Goal: Task Accomplishment & Management: Manage account settings

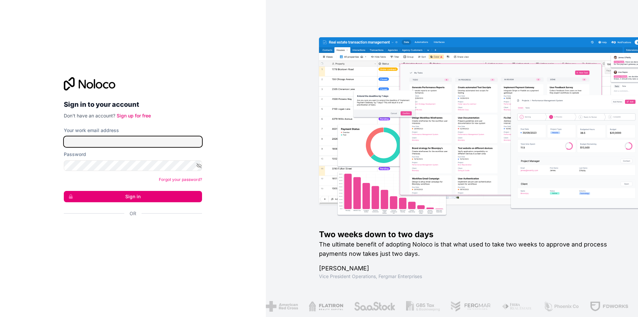
click at [119, 138] on input "Your work email address" at bounding box center [133, 141] width 138 height 11
type input "[EMAIL_ADDRESS][DOMAIN_NAME]"
click at [94, 195] on button "Sign in" at bounding box center [133, 196] width 138 height 11
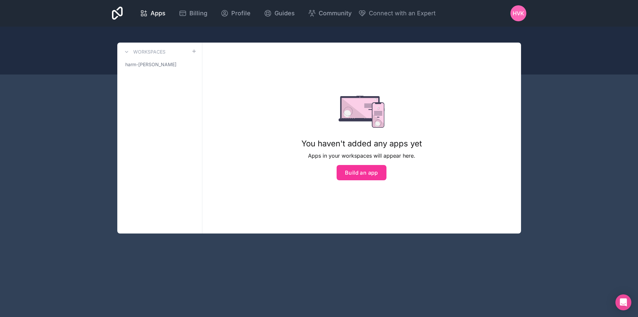
click at [165, 64] on link "harm-[PERSON_NAME]" at bounding box center [160, 65] width 74 height 12
click at [237, 13] on span "Profile" at bounding box center [240, 13] width 19 height 9
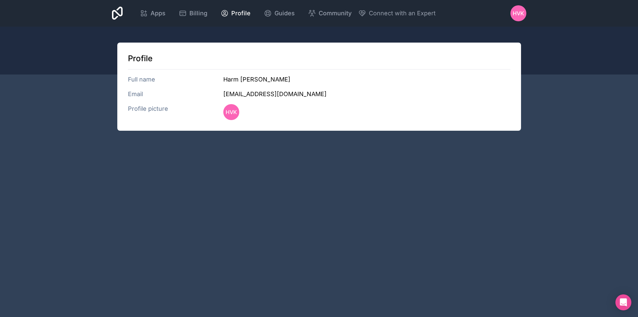
click at [156, 9] on span "Apps" at bounding box center [158, 13] width 15 height 9
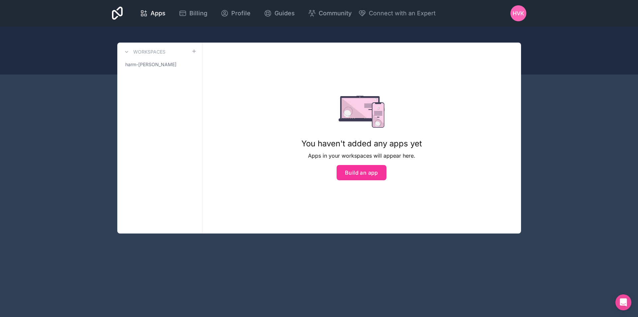
click at [523, 8] on div "HvK" at bounding box center [519, 13] width 16 height 16
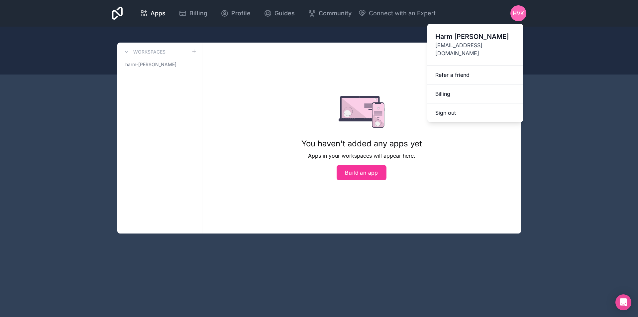
click at [471, 103] on button "Sign out" at bounding box center [475, 112] width 96 height 19
